Goal: Transaction & Acquisition: Purchase product/service

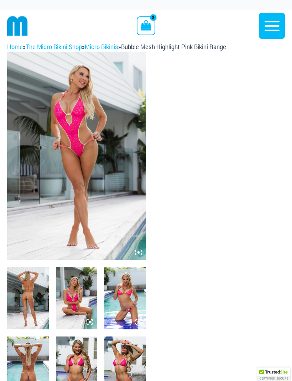
click at [273, 27] on icon "button" at bounding box center [272, 26] width 18 height 18
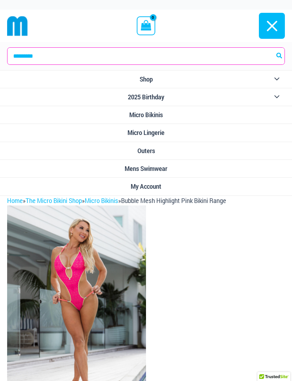
click at [155, 78] on link "Shop" at bounding box center [146, 80] width 292 height 18
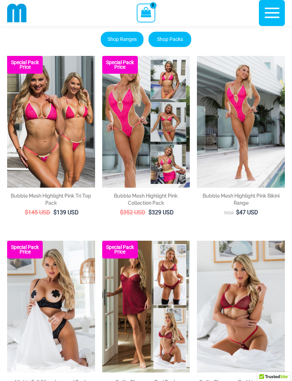
scroll to position [124, 0]
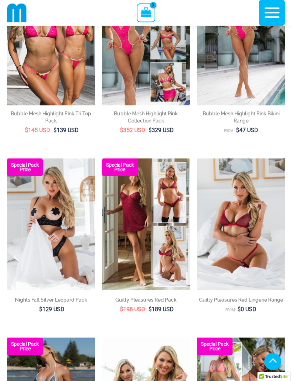
click at [271, 321] on li "Guilty Pleasures Red Lingerie Range From: $ 0 USD" at bounding box center [241, 241] width 88 height 165
click at [269, 319] on li "Guilty Pleasures Red Lingerie Range From: $ 0 USD" at bounding box center [241, 241] width 88 height 165
click at [269, 320] on li "Guilty Pleasures Red Lingerie Range From: $ 0 USD" at bounding box center [241, 241] width 88 height 165
click at [197, 159] on img at bounding box center [197, 159] width 0 height 0
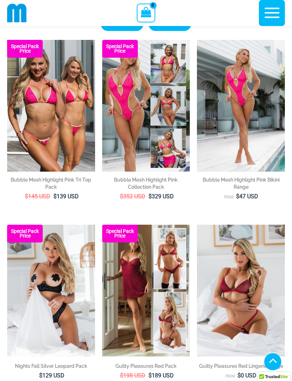
scroll to position [0, 0]
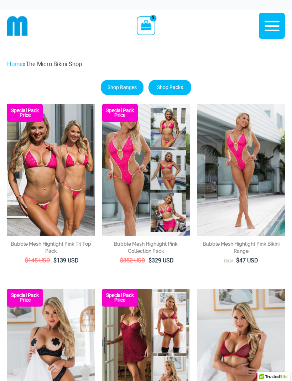
click at [274, 20] on icon "button" at bounding box center [272, 26] width 18 height 18
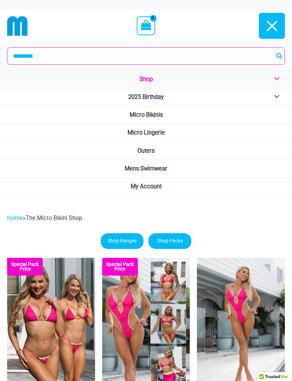
click at [156, 135] on span "Micro Lingerie" at bounding box center [145, 132] width 37 height 7
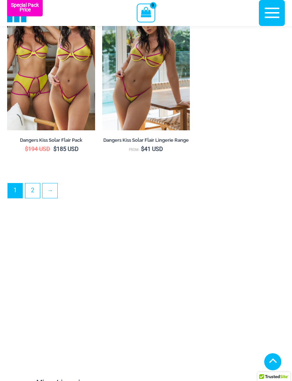
scroll to position [2045, 0]
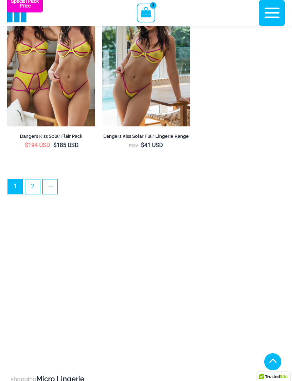
click at [28, 194] on link "2" at bounding box center [32, 186] width 15 height 15
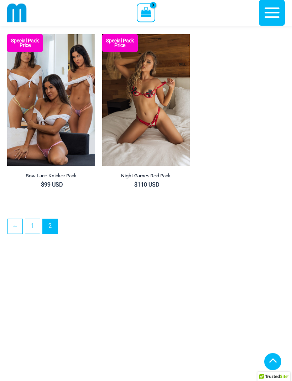
scroll to position [2034, 0]
